Goal: Navigation & Orientation: Find specific page/section

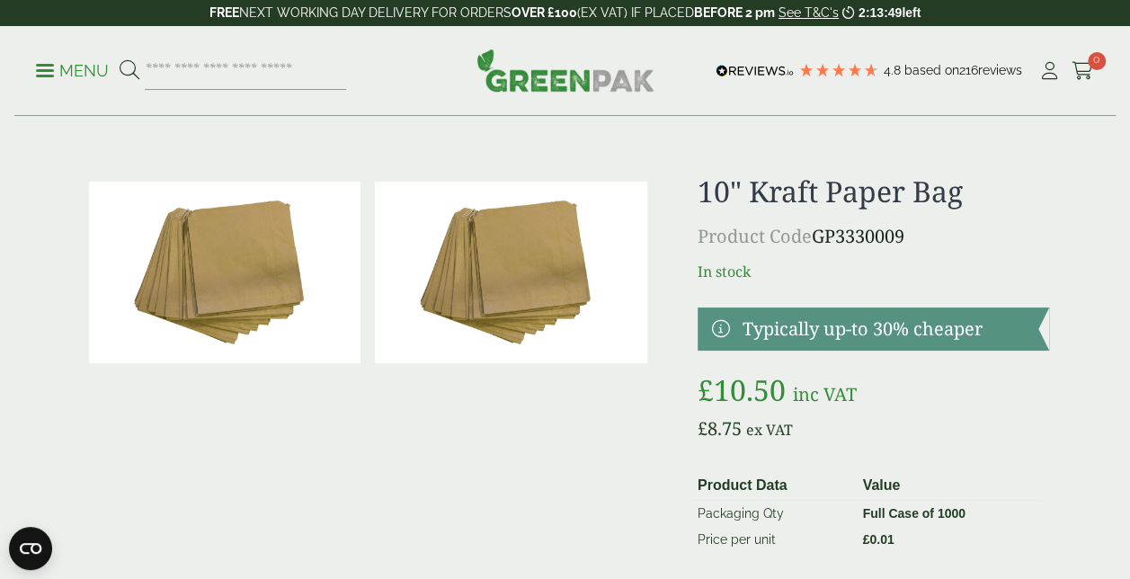
click at [613, 82] on img at bounding box center [565, 70] width 178 height 43
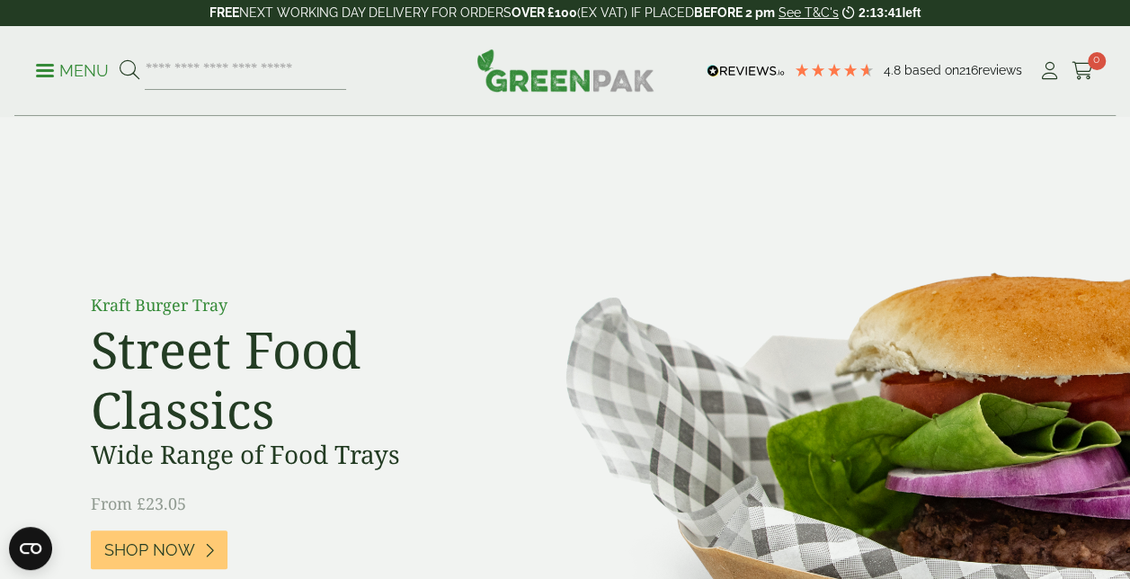
click at [40, 78] on p "Menu" at bounding box center [72, 71] width 73 height 22
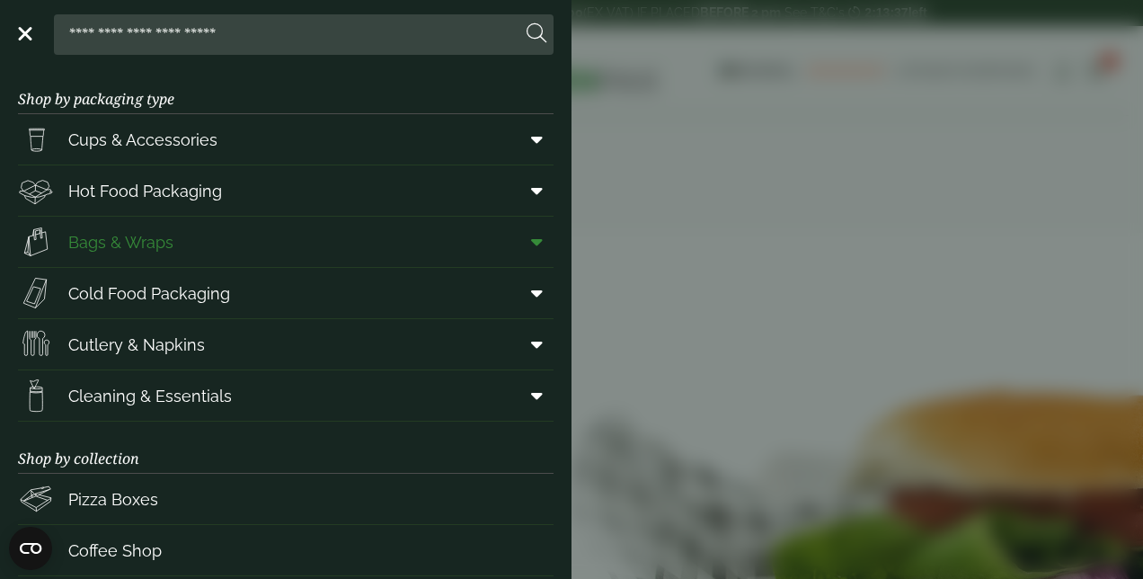
click at [531, 243] on icon at bounding box center [537, 242] width 12 height 18
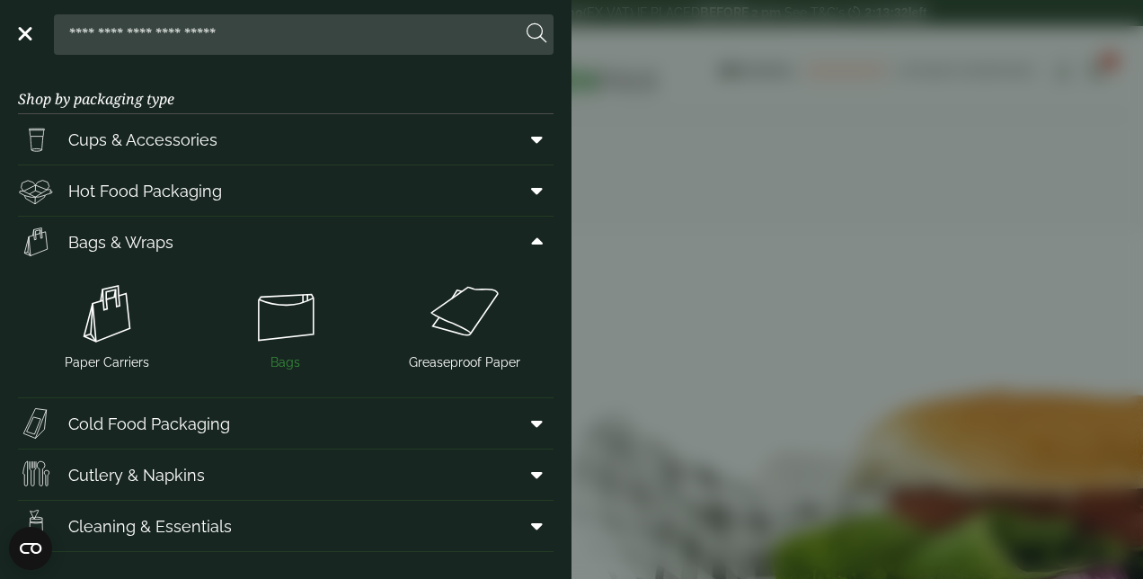
click at [303, 318] on img at bounding box center [286, 314] width 164 height 72
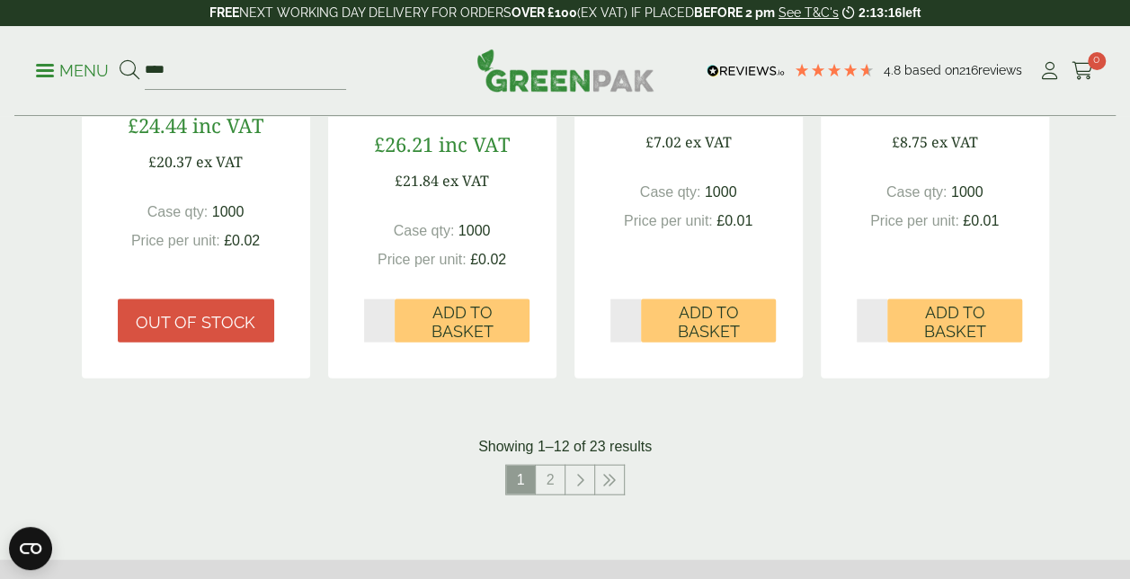
scroll to position [1821, 0]
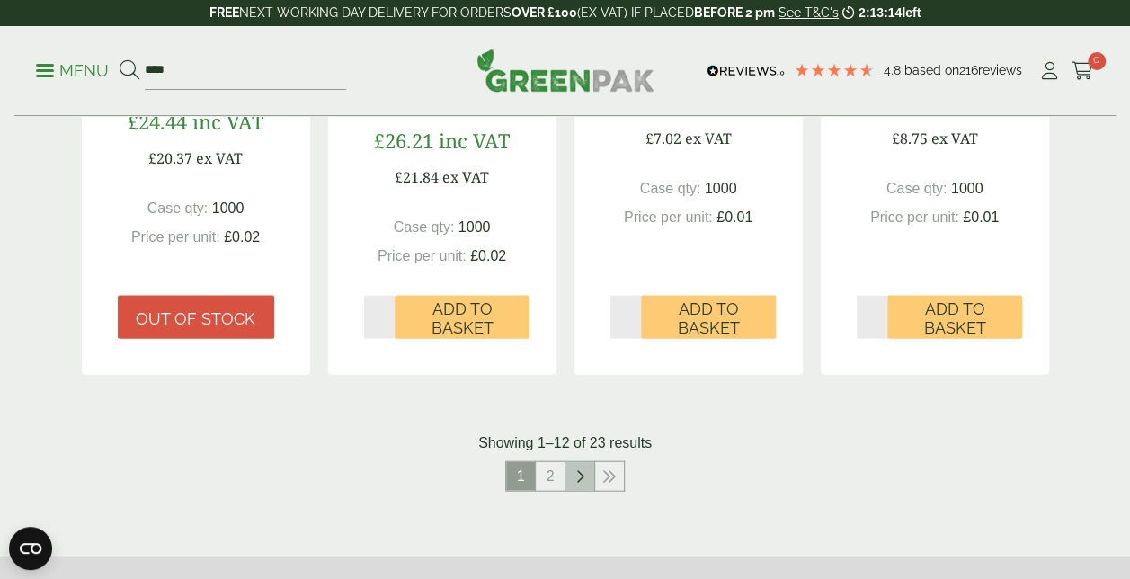
click at [578, 471] on icon at bounding box center [579, 476] width 9 height 14
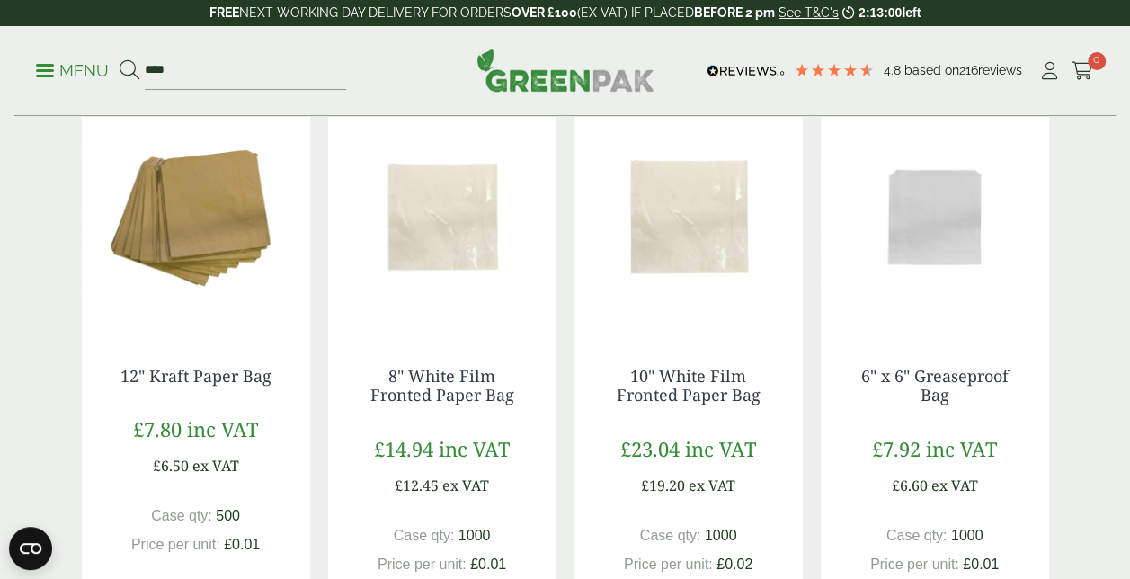
scroll to position [274, 0]
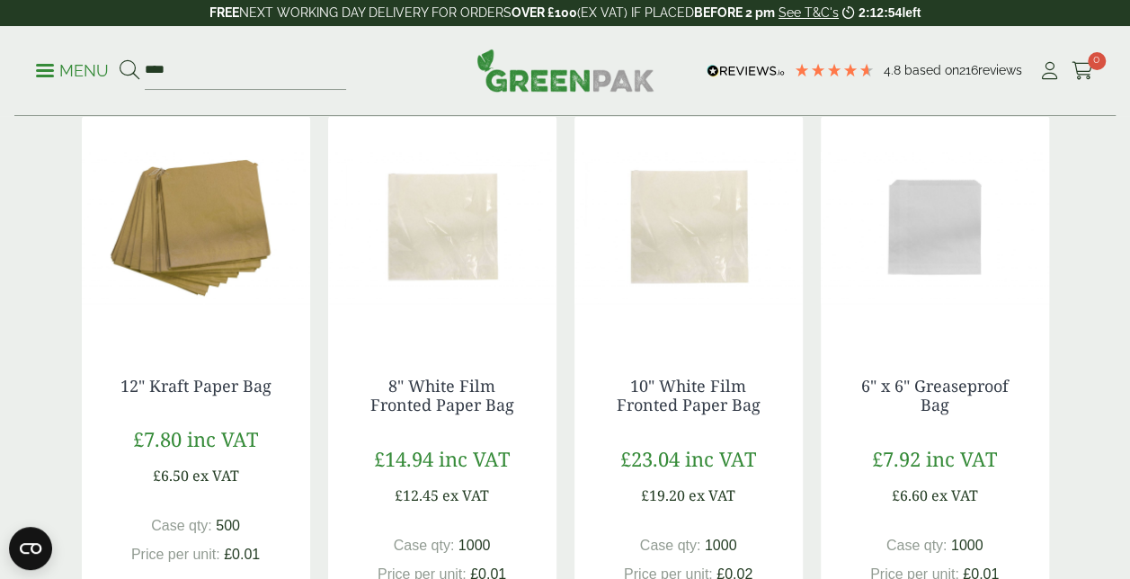
scroll to position [1821, 0]
